Goal: Transaction & Acquisition: Book appointment/travel/reservation

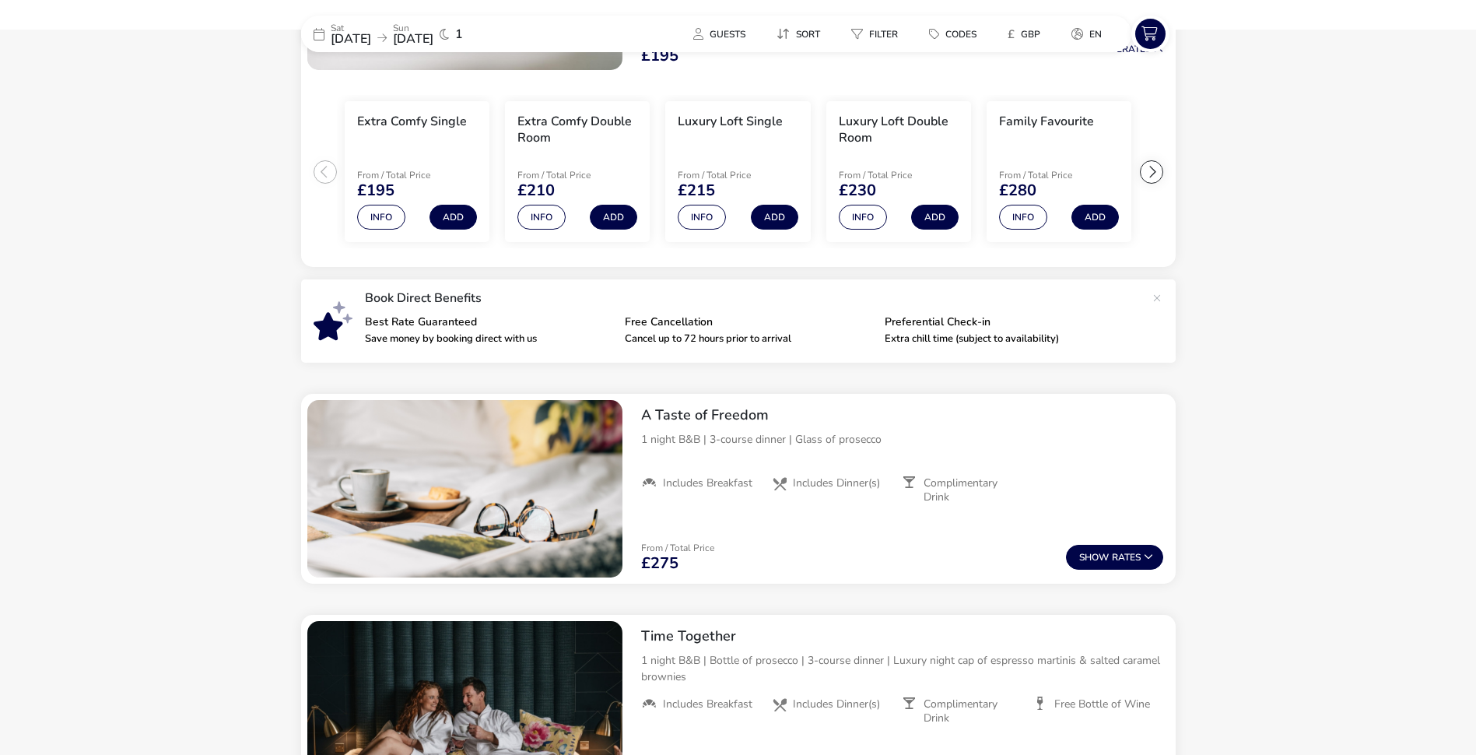
scroll to position [410, 0]
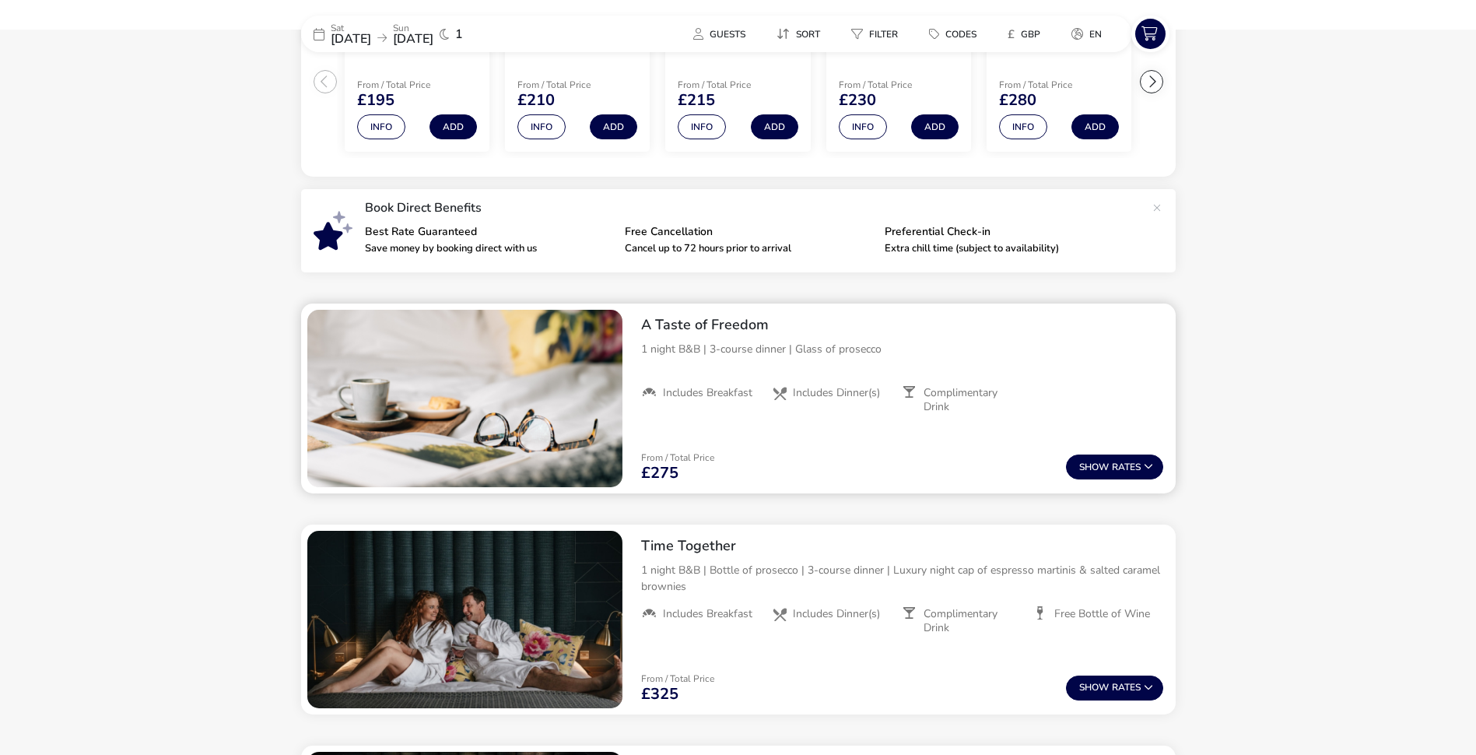
click at [909, 392] on icon at bounding box center [910, 392] width 16 height 16
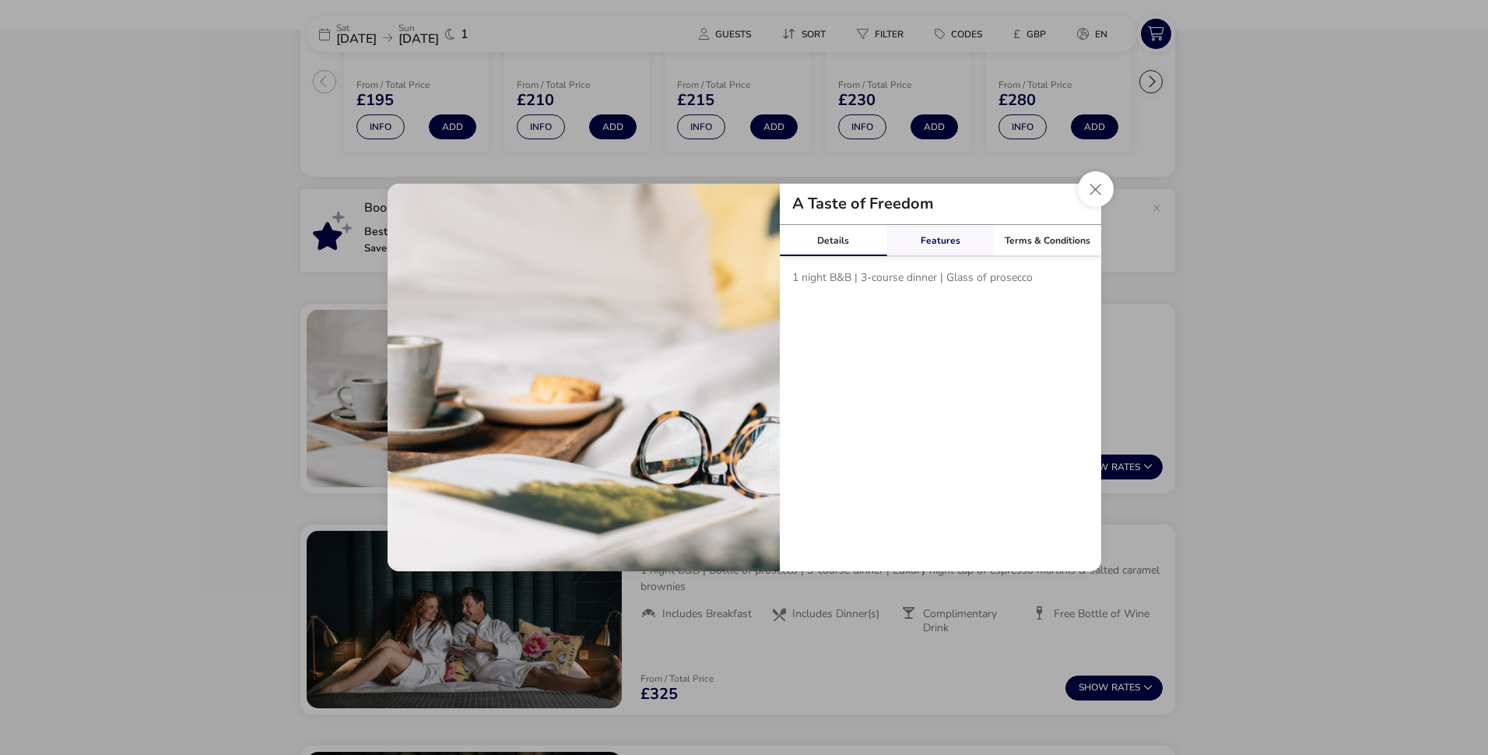
click at [947, 240] on link "Features" at bounding box center [939, 240] width 107 height 31
click at [1046, 240] on link "Terms & Conditions" at bounding box center [1047, 240] width 107 height 31
click at [1096, 188] on button "Close modal" at bounding box center [1096, 189] width 36 height 36
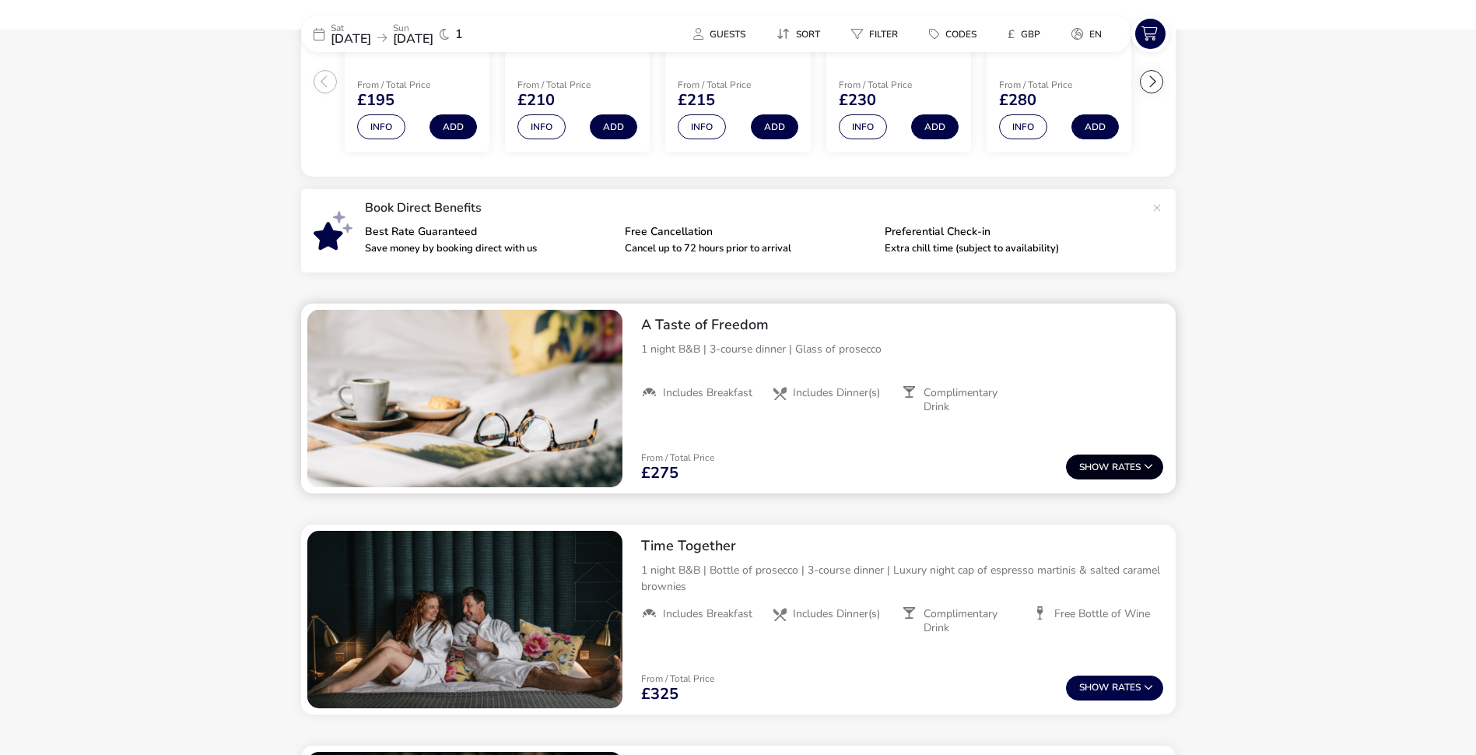
click at [1107, 468] on span "Show" at bounding box center [1095, 467] width 33 height 10
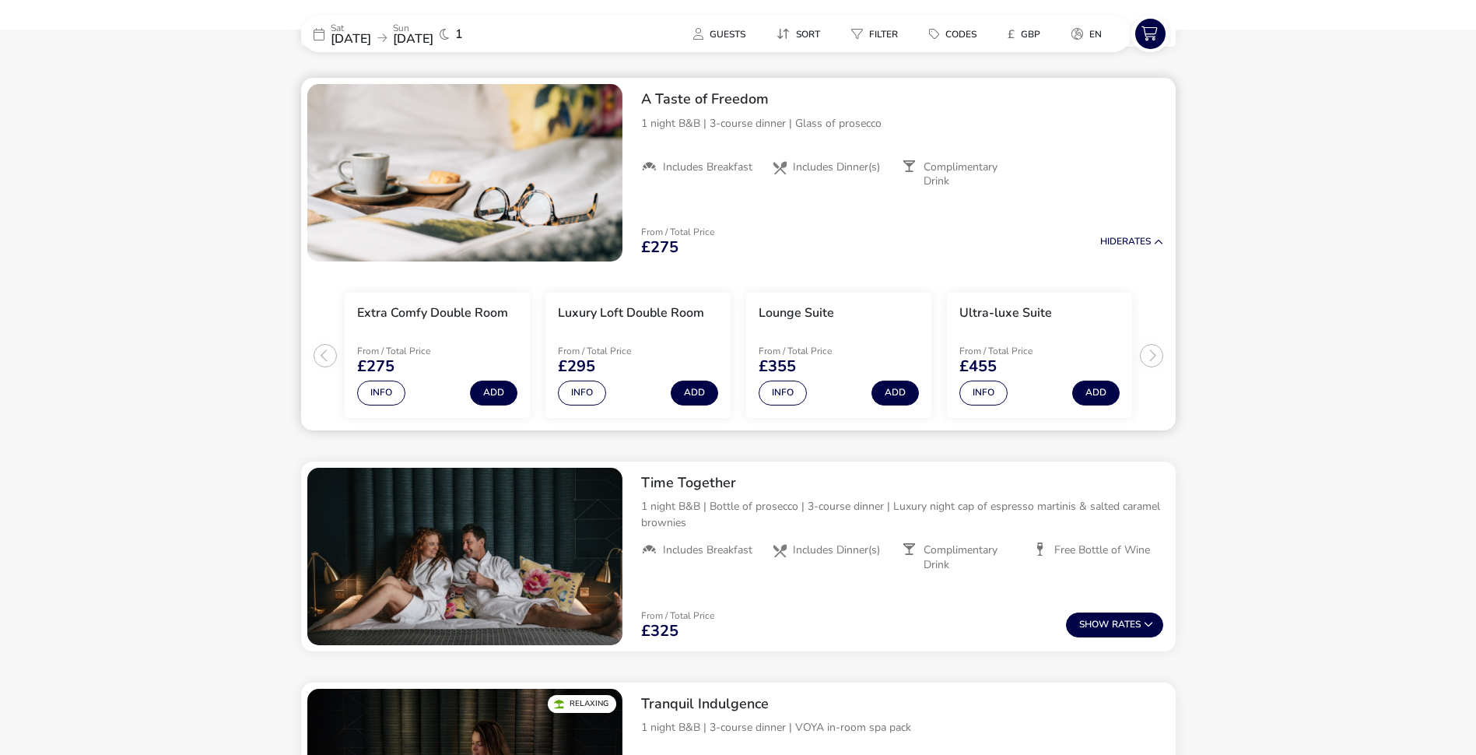
scroll to position [558, 0]
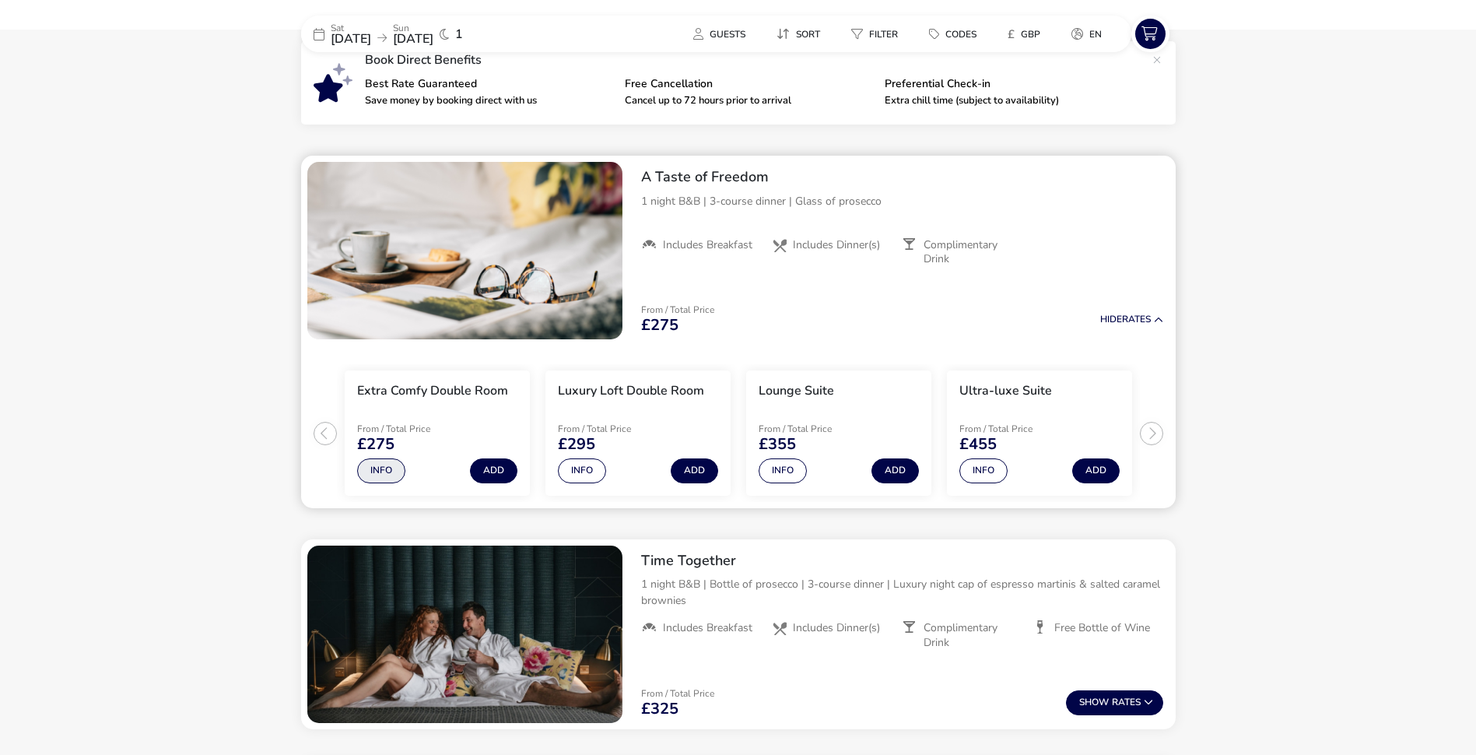
click at [382, 474] on button "Info" at bounding box center [381, 470] width 48 height 25
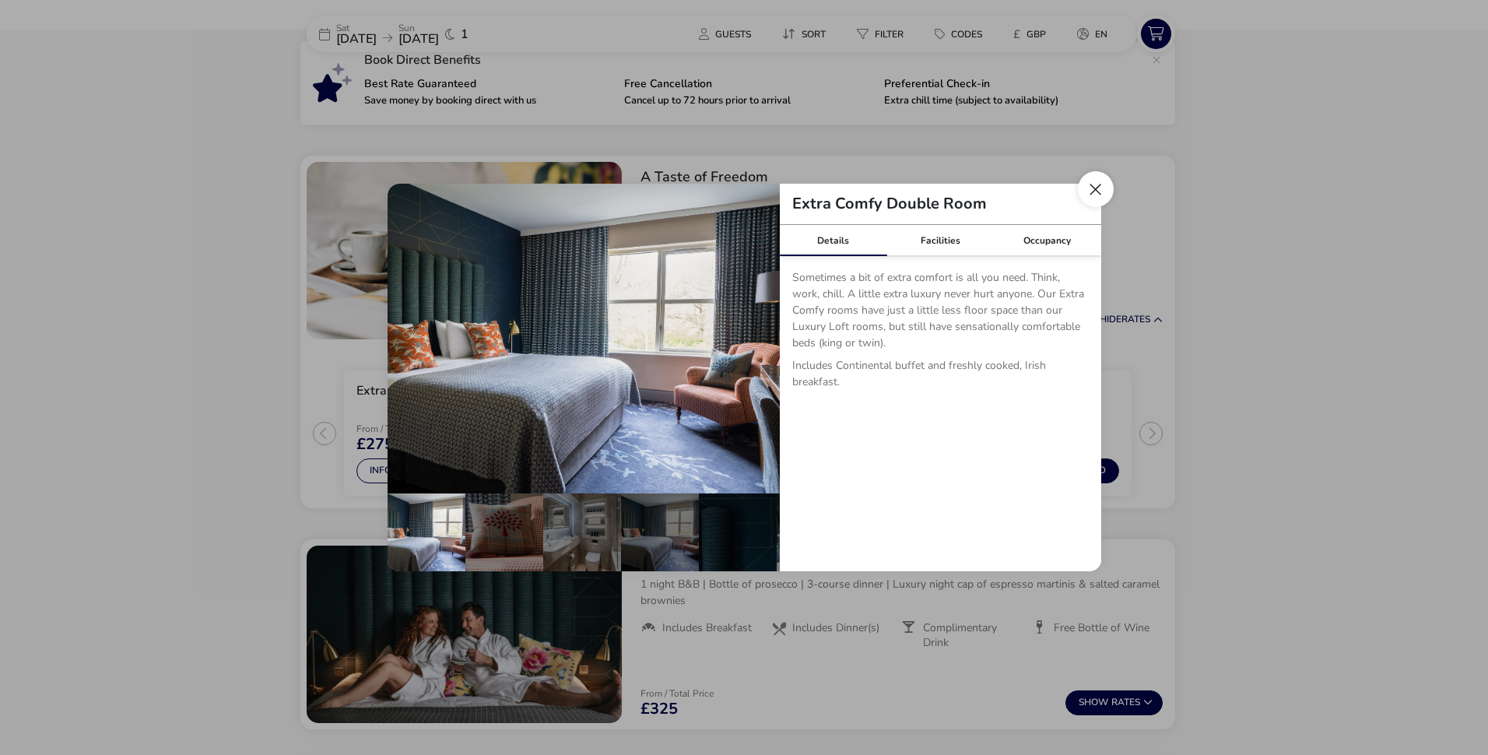
click at [1094, 193] on button "Close dialog" at bounding box center [1096, 189] width 36 height 36
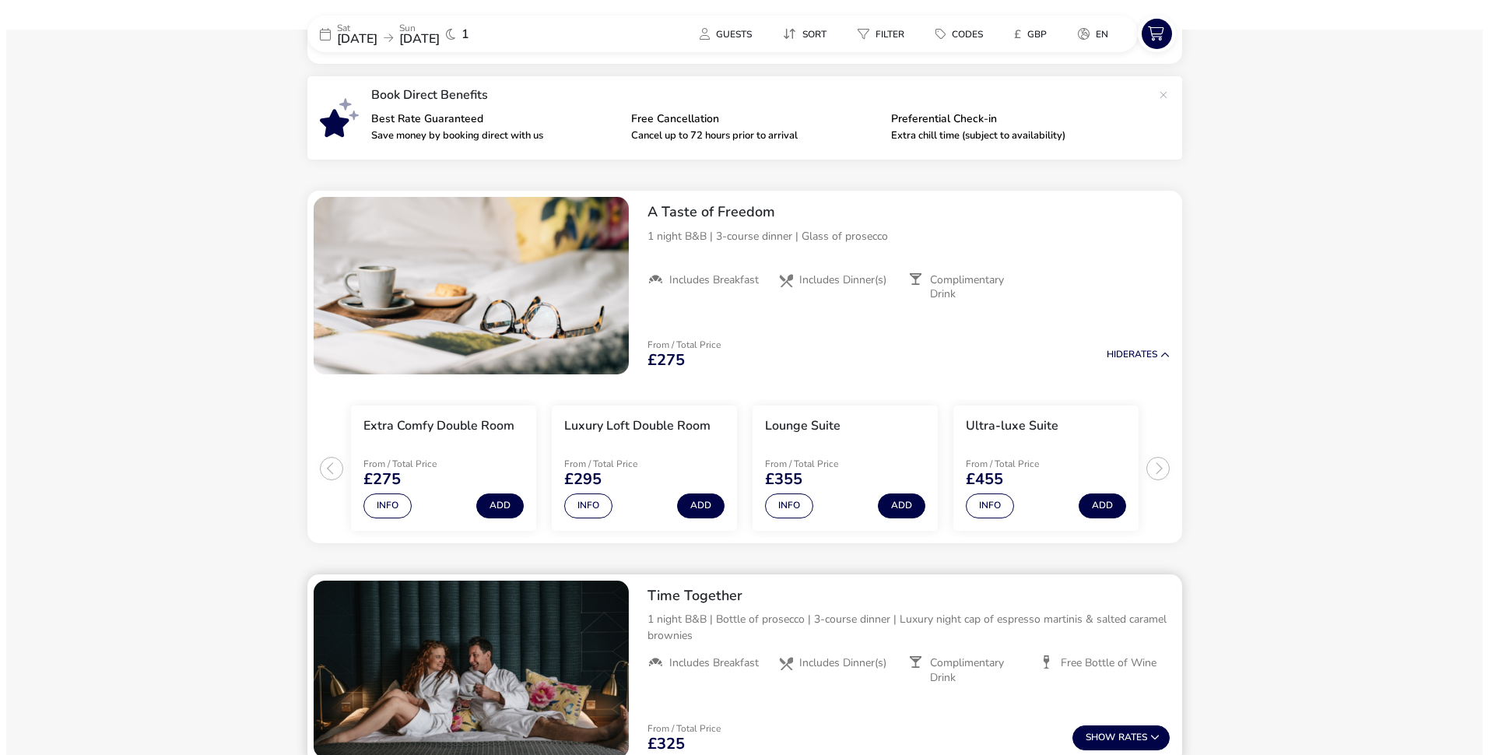
scroll to position [545, 0]
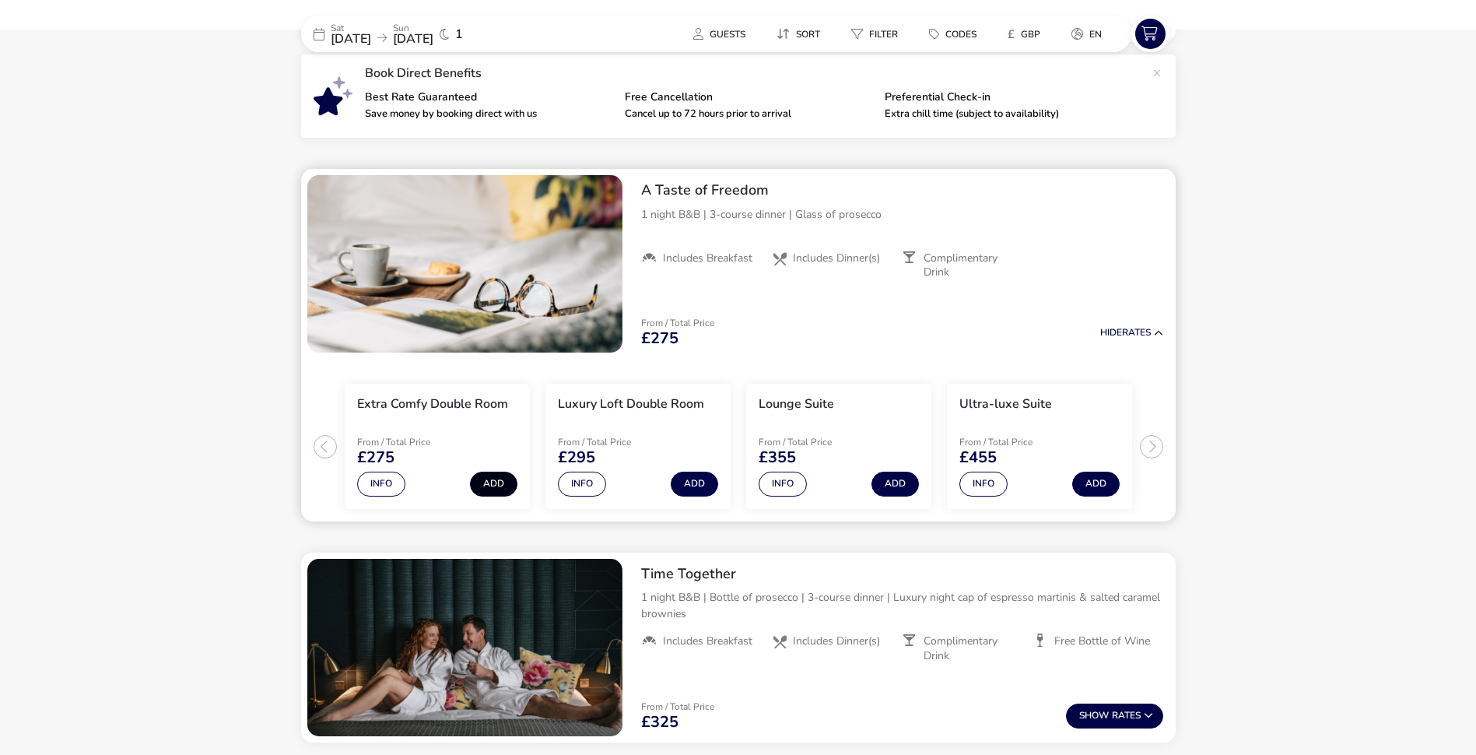
click at [492, 488] on button "Add" at bounding box center [493, 483] width 47 height 25
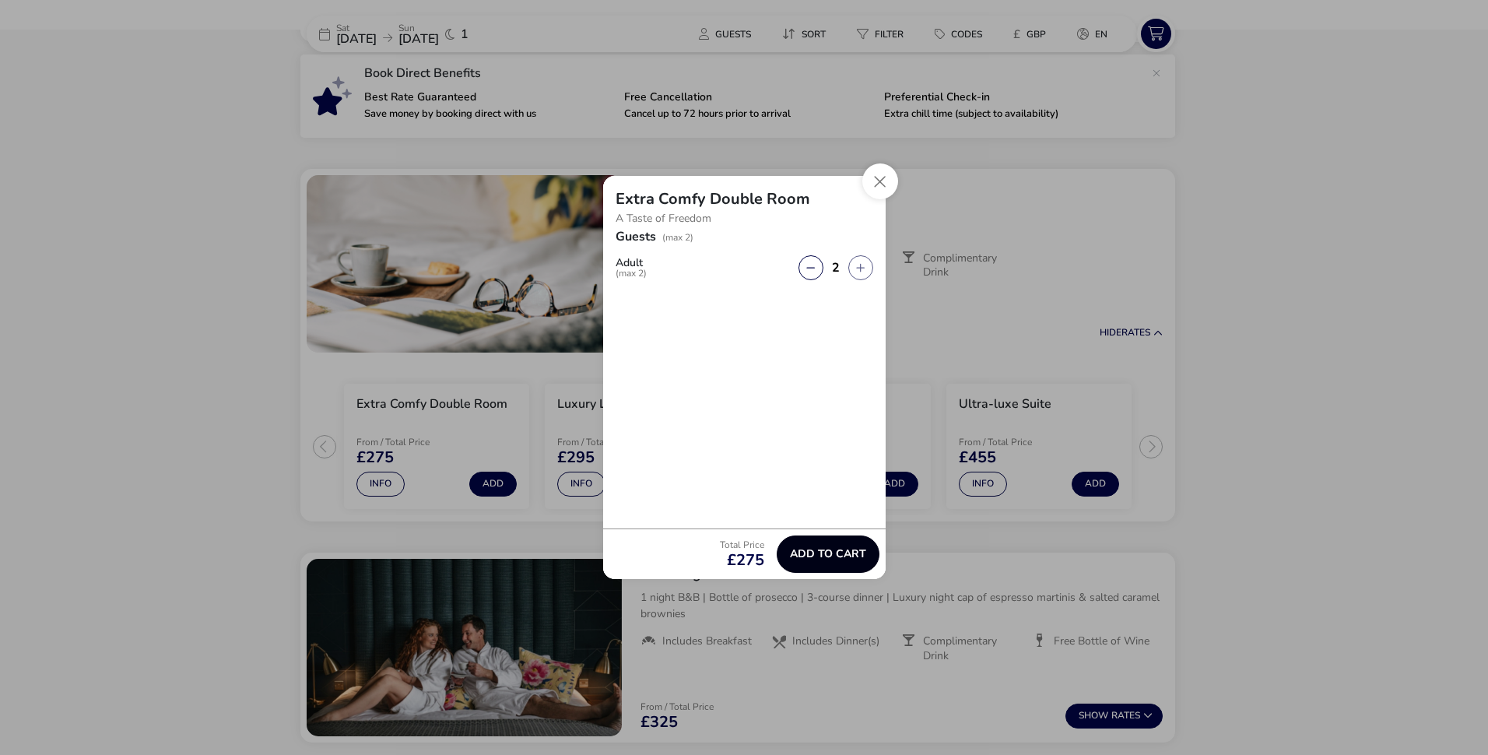
click at [811, 555] on span "Add to cart" at bounding box center [828, 554] width 76 height 12
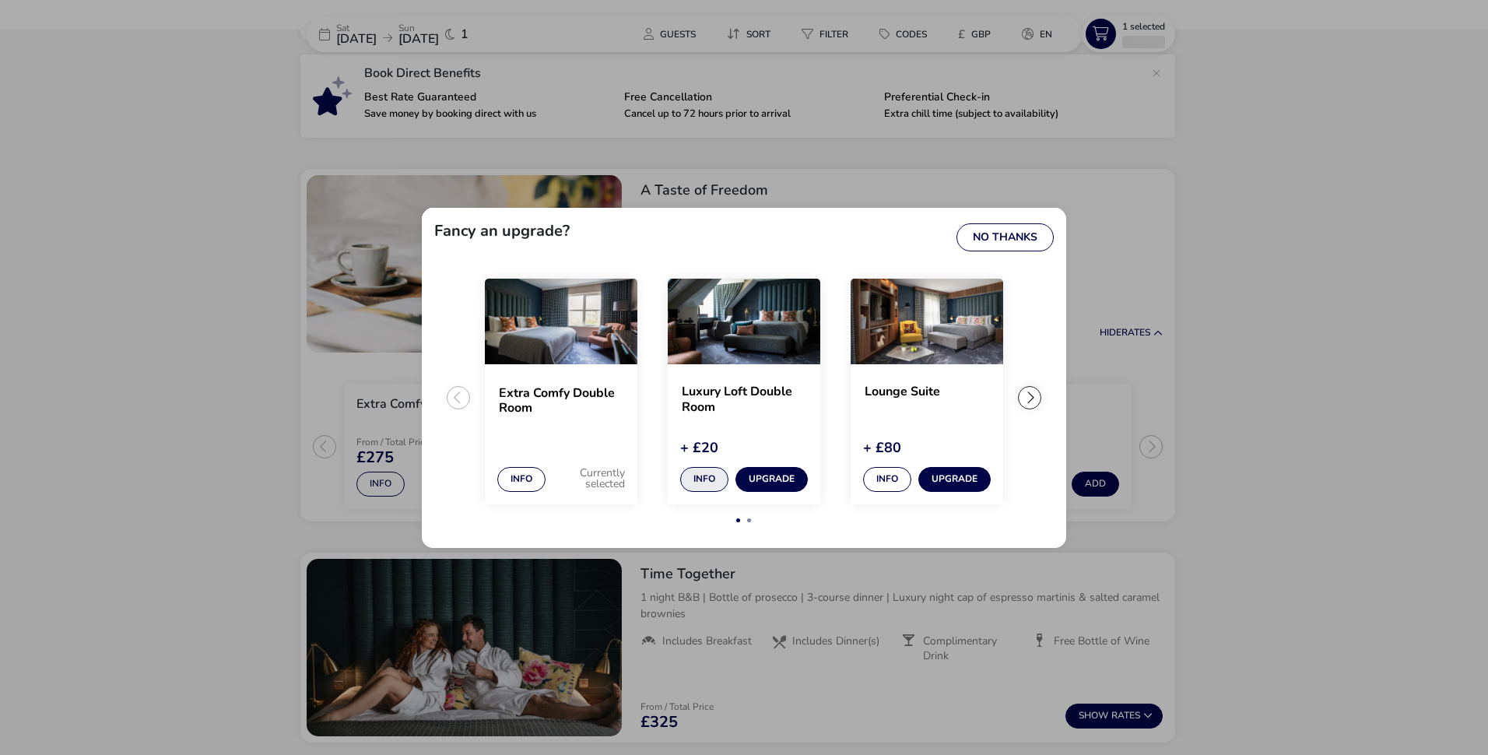
click at [704, 478] on button "Info" at bounding box center [704, 479] width 48 height 25
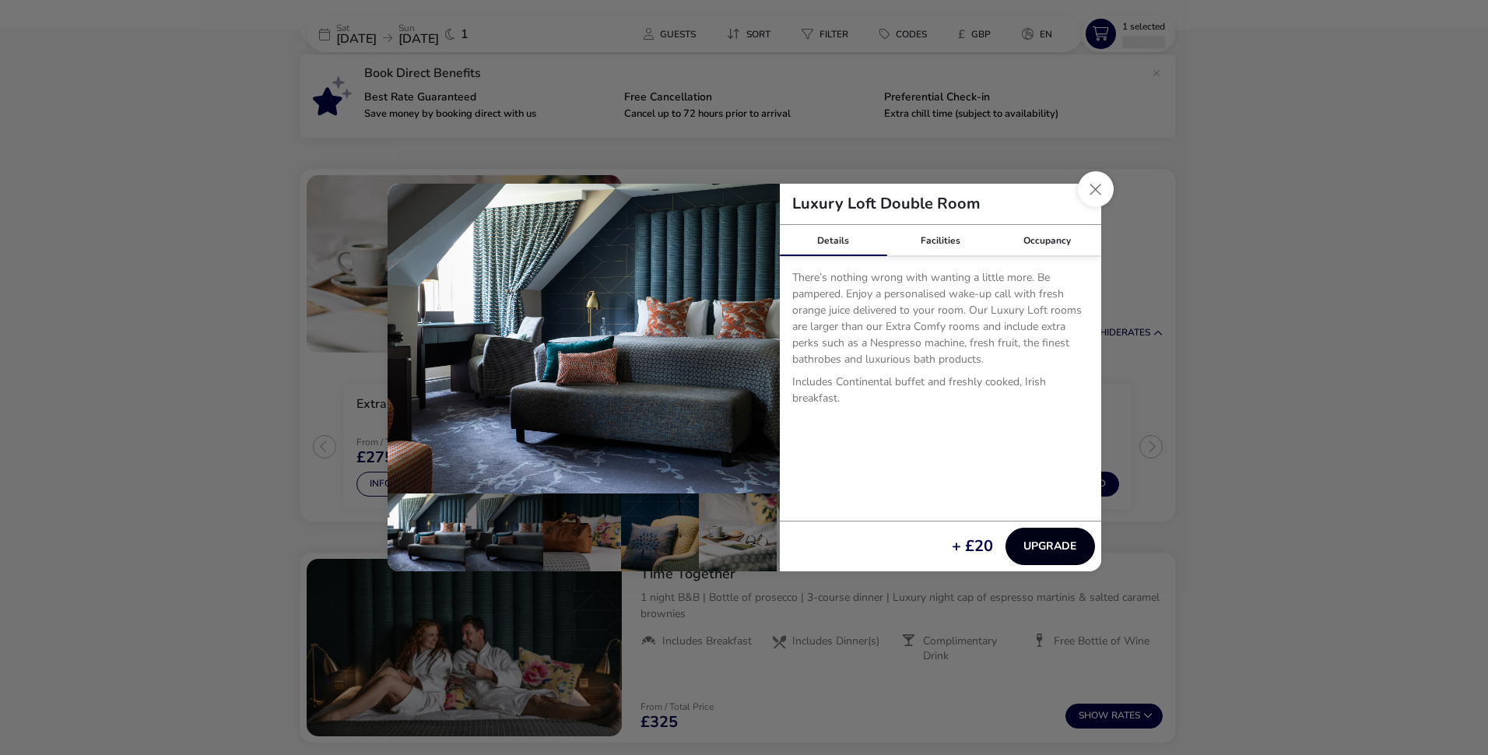
click at [1022, 546] on button "Upgrade" at bounding box center [1049, 545] width 89 height 37
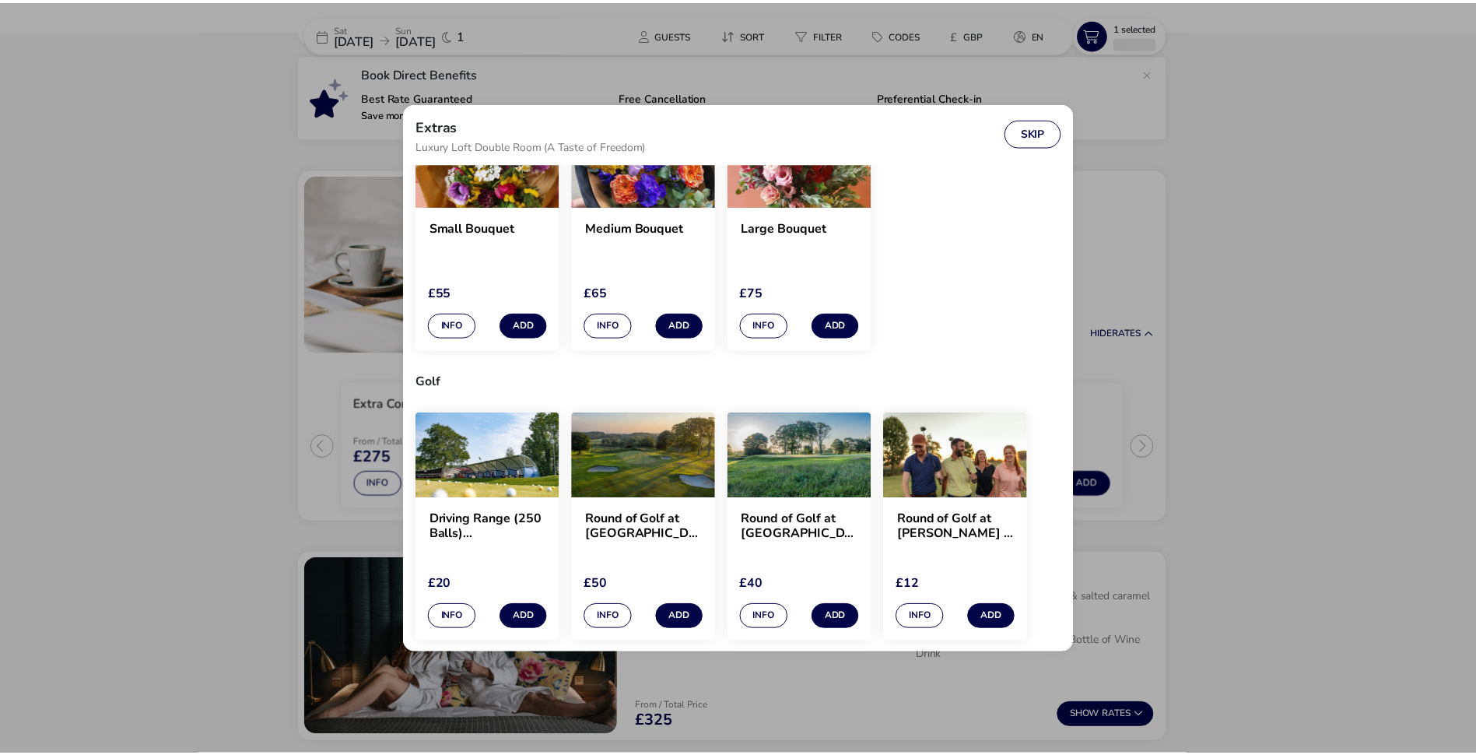
scroll to position [1245, 0]
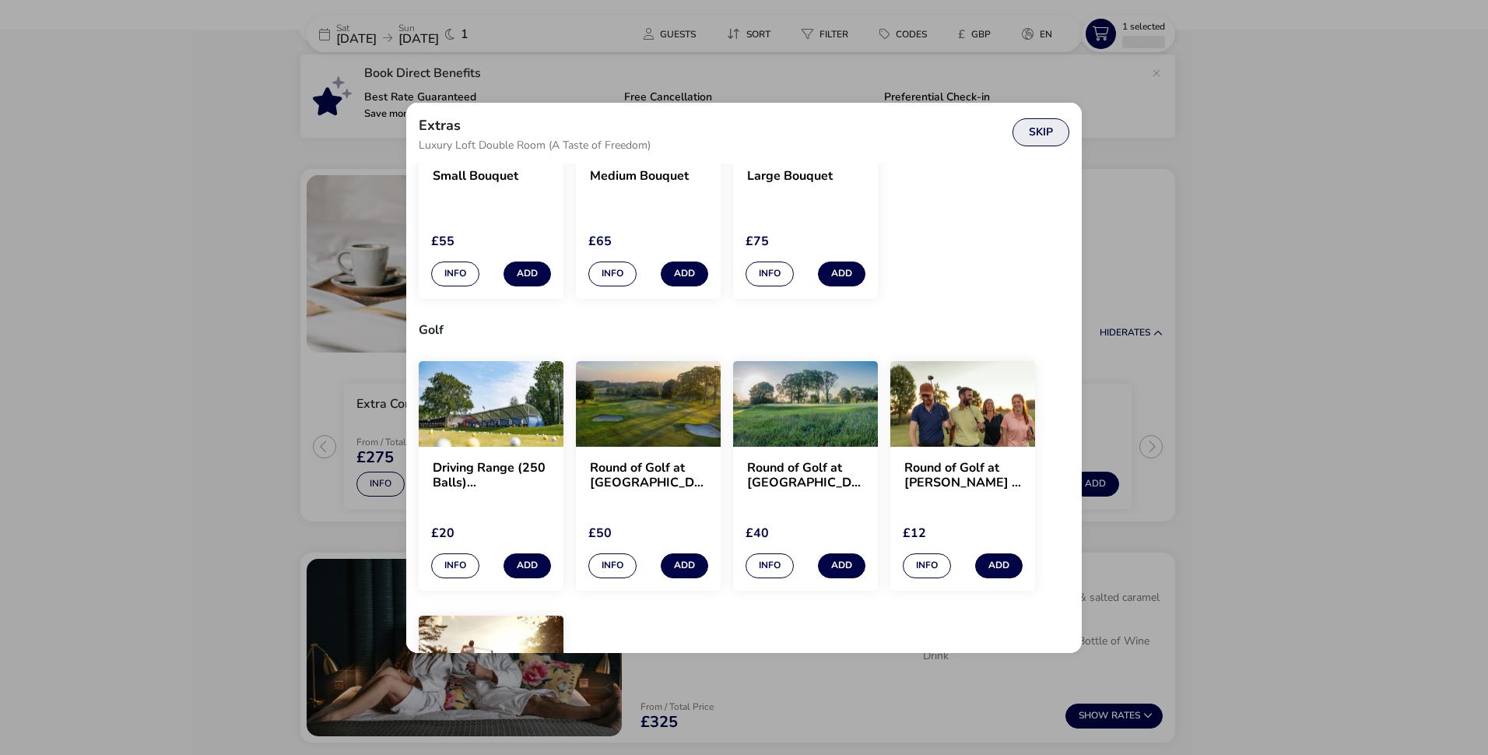
click at [1054, 132] on button "Skip" at bounding box center [1040, 132] width 57 height 28
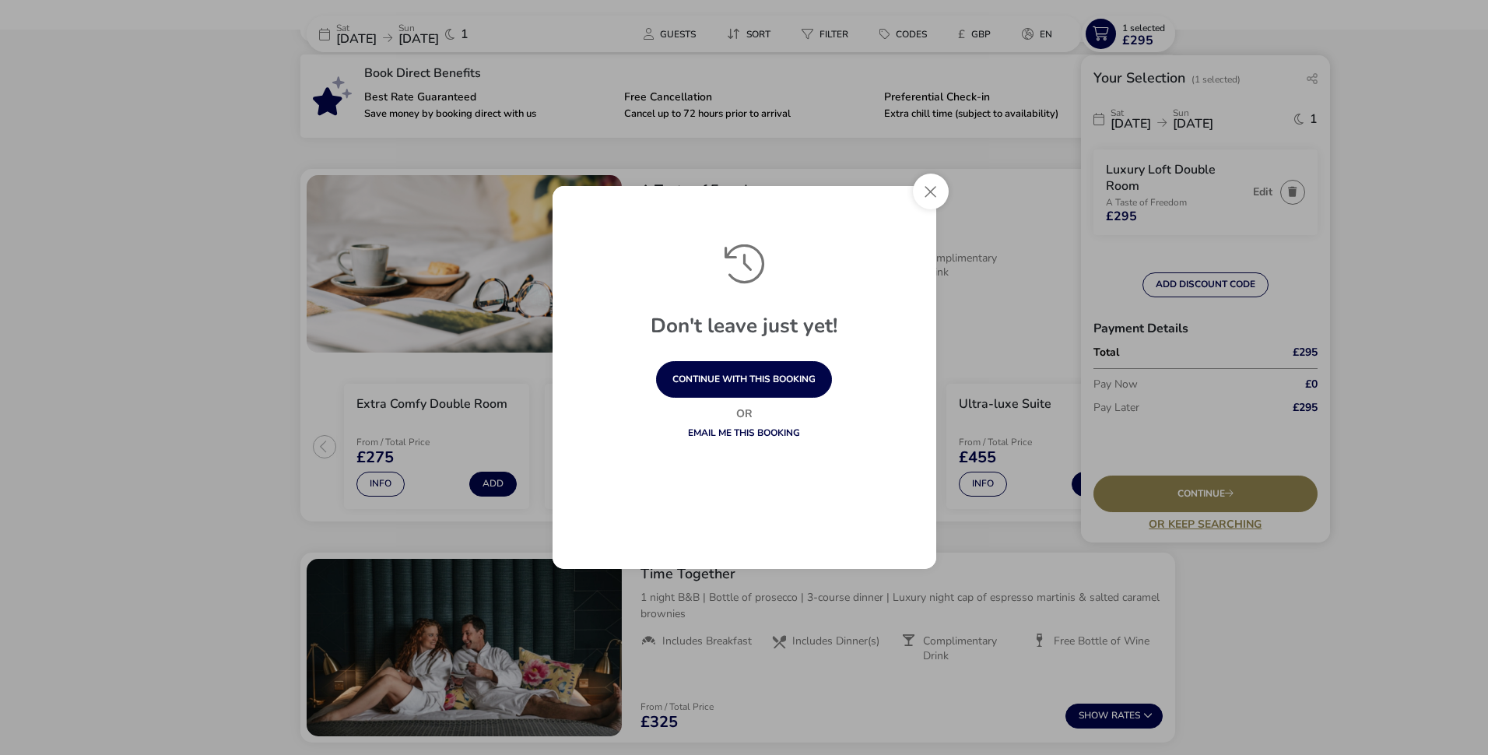
click at [721, 430] on link "Email me this booking" at bounding box center [744, 432] width 112 height 12
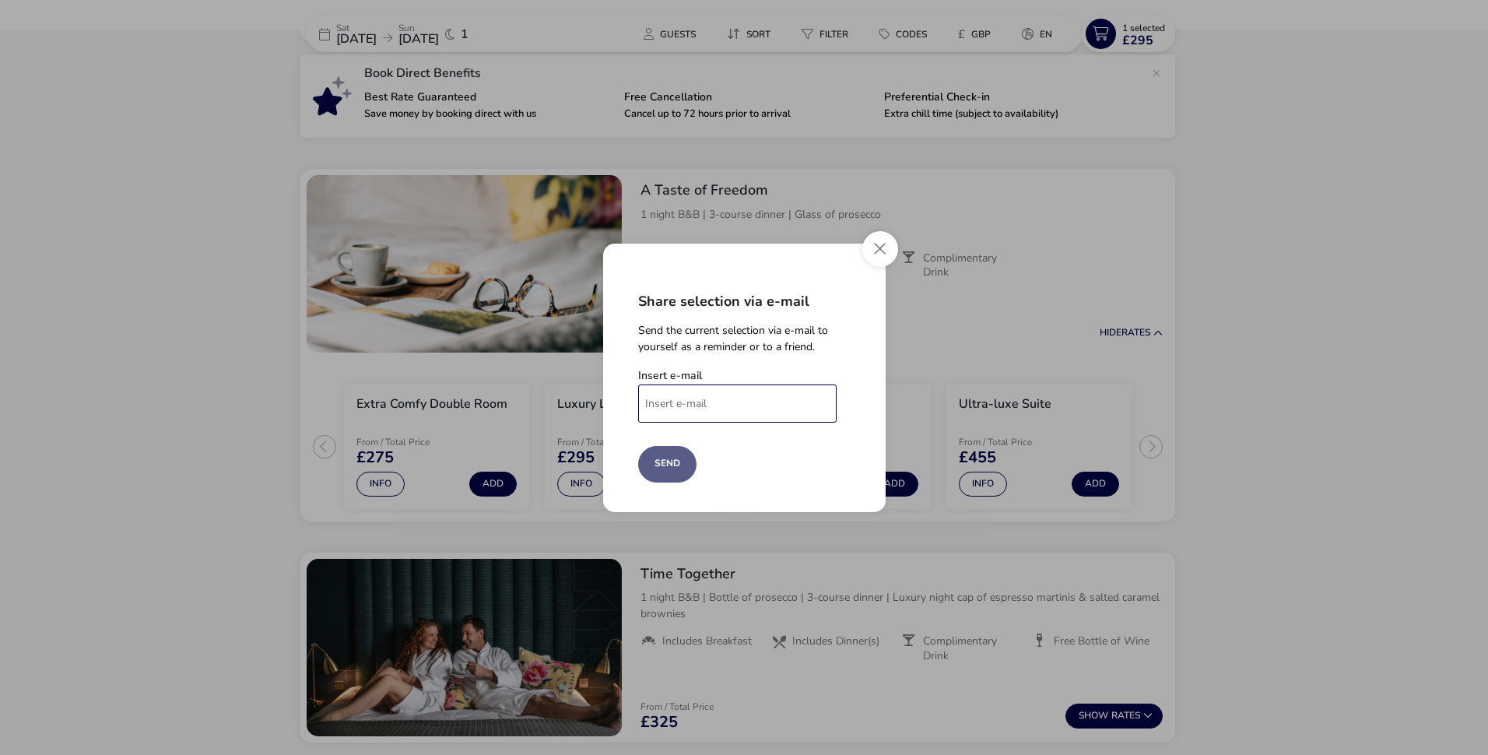
click at [716, 399] on input "Insert e-mail" at bounding box center [737, 403] width 198 height 38
type input "[PERSON_NAME][EMAIL_ADDRESS][DOMAIN_NAME]"
click at [638, 446] on button "Send" at bounding box center [667, 464] width 58 height 37
